Goal: Task Accomplishment & Management: Manage account settings

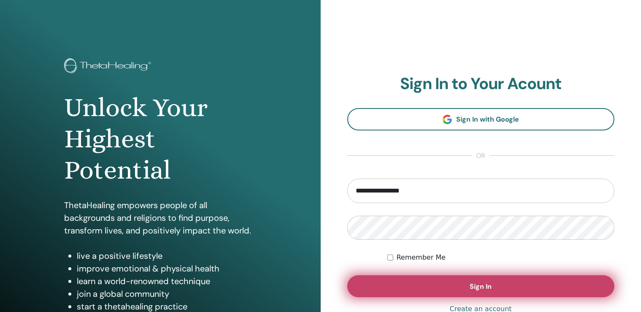
type input "**********"
click at [531, 283] on button "Sign In" at bounding box center [481, 286] width 268 height 22
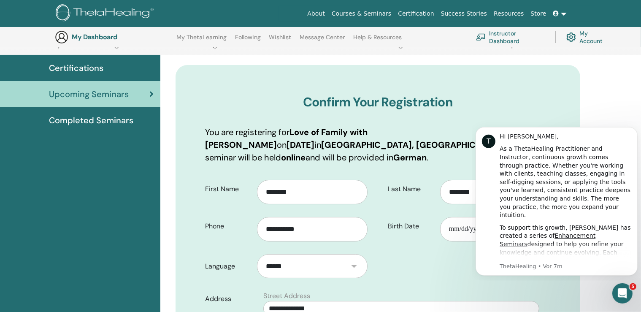
scroll to position [67, 0]
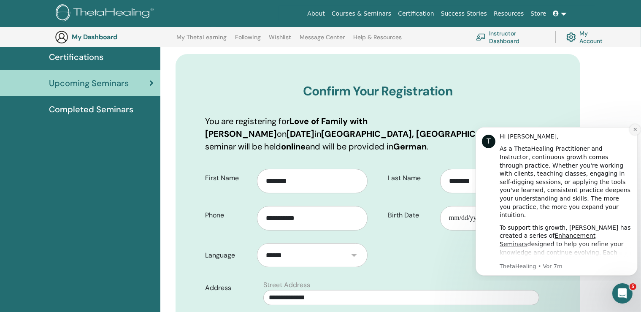
click at [635, 127] on icon "Dismiss notification" at bounding box center [635, 129] width 5 height 5
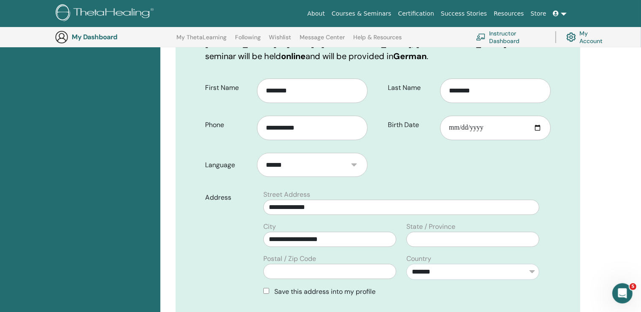
scroll to position [246, 0]
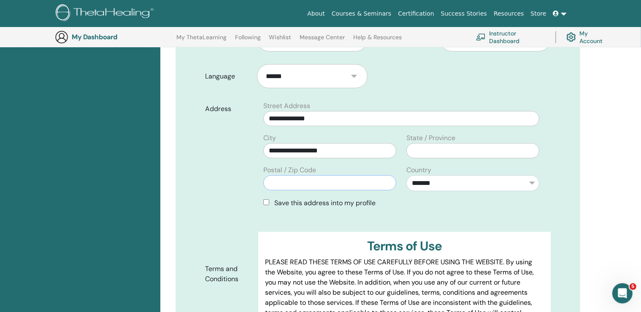
click at [363, 175] on input "text" at bounding box center [329, 182] width 133 height 15
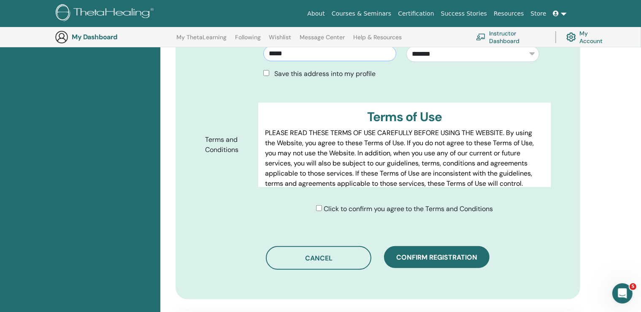
scroll to position [377, 0]
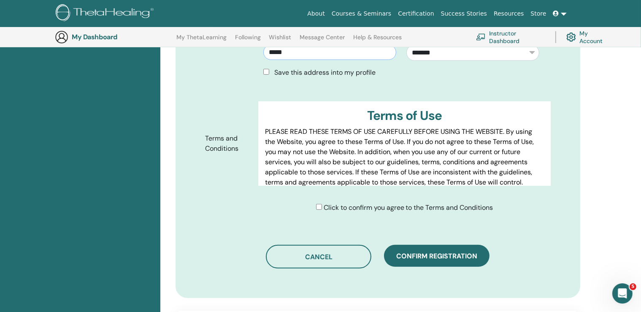
type input "*****"
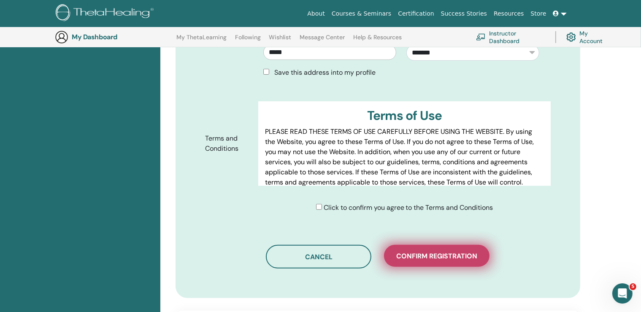
click at [439, 247] on button "Confirm registration" at bounding box center [437, 256] width 106 height 22
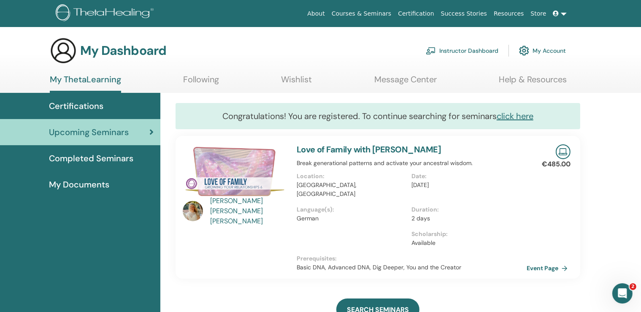
click at [91, 192] on link "My Documents" at bounding box center [80, 184] width 160 height 26
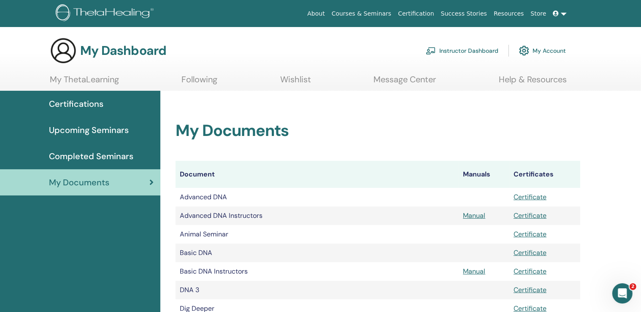
click at [412, 78] on link "Message Center" at bounding box center [405, 82] width 62 height 16
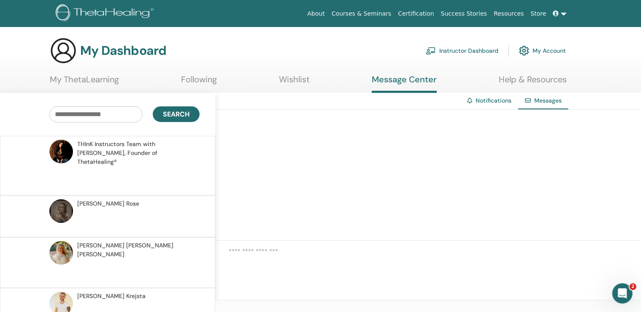
click at [297, 76] on link "Wishlist" at bounding box center [294, 82] width 31 height 16
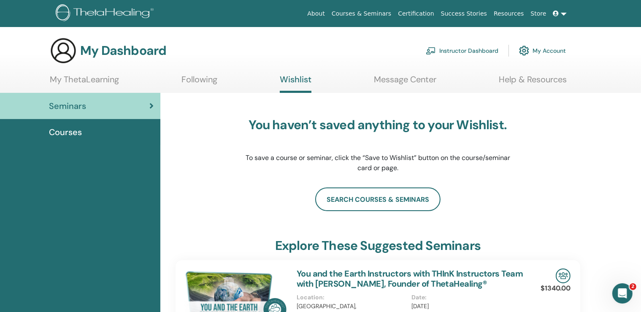
click at [79, 134] on span "Courses" at bounding box center [65, 132] width 33 height 13
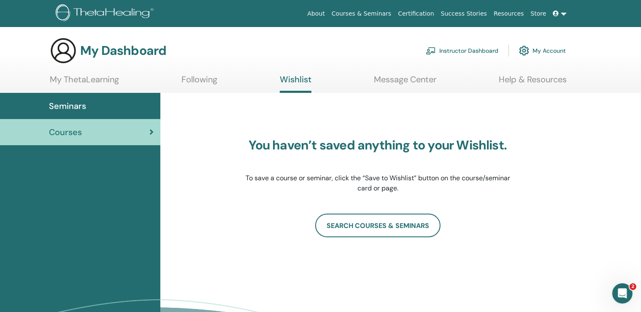
click at [190, 79] on link "Following" at bounding box center [200, 82] width 36 height 16
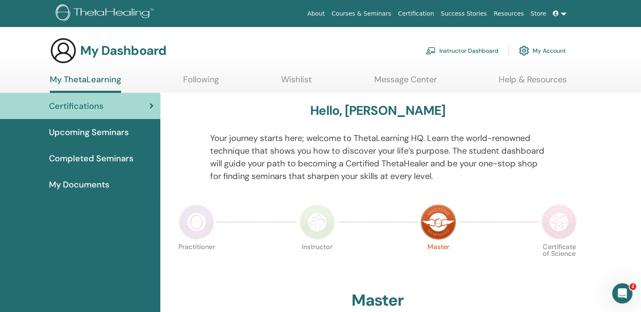
click at [211, 83] on link "Following" at bounding box center [201, 82] width 36 height 16
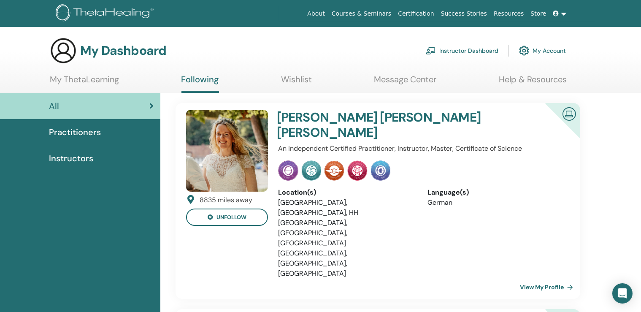
click at [211, 83] on link "Following" at bounding box center [201, 83] width 38 height 19
click at [98, 134] on span "Practitioners" at bounding box center [75, 132] width 52 height 13
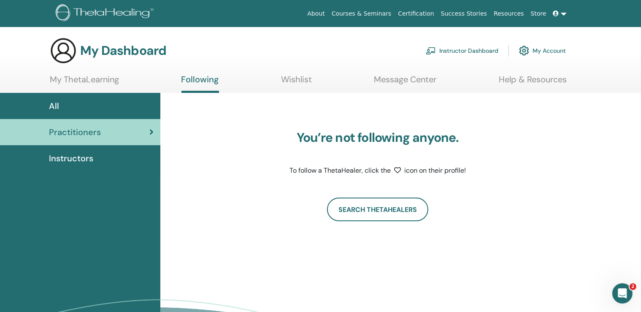
click at [93, 157] on div "Instructors" at bounding box center [80, 158] width 147 height 13
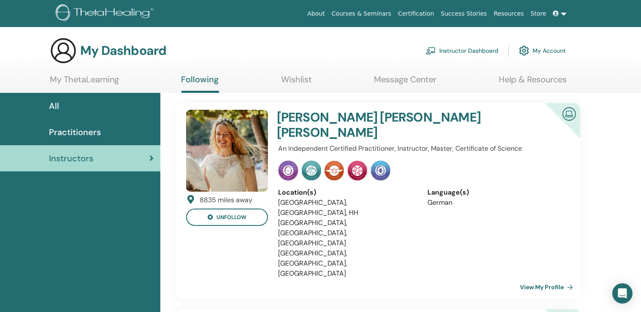
click at [93, 157] on div "Instructors" at bounding box center [80, 158] width 147 height 13
click at [85, 82] on link "My ThetaLearning" at bounding box center [84, 82] width 69 height 16
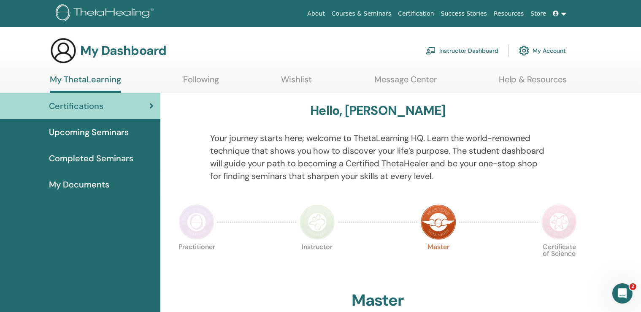
click at [477, 48] on link "Instructor Dashboard" at bounding box center [462, 50] width 73 height 19
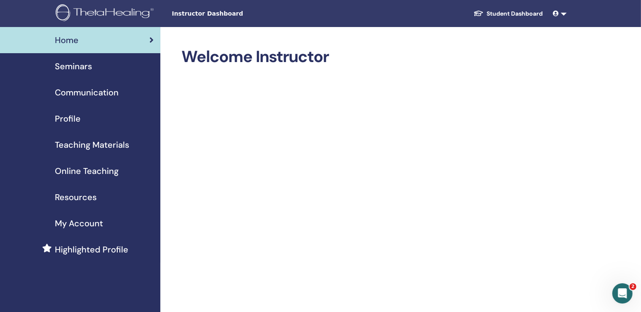
click at [72, 219] on span "My Account" at bounding box center [79, 223] width 48 height 13
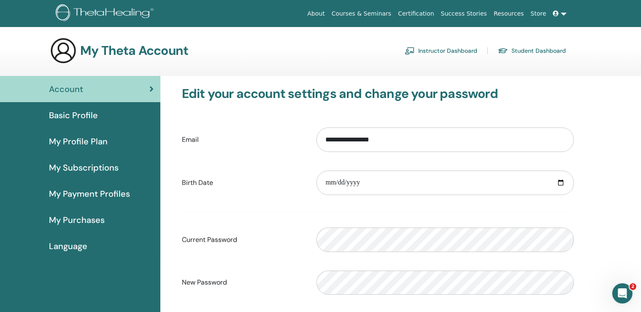
click at [89, 109] on link "Basic Profile" at bounding box center [80, 115] width 160 height 26
